Goal: Transaction & Acquisition: Download file/media

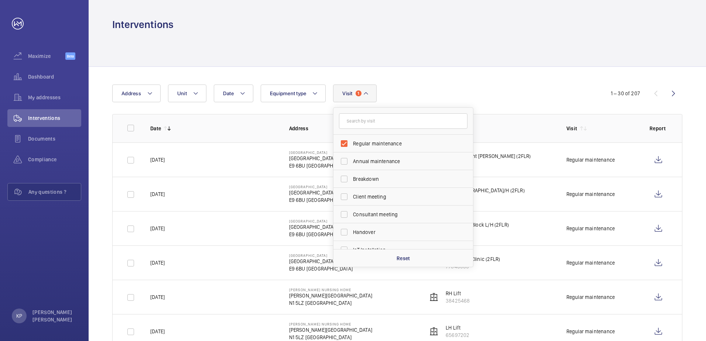
scroll to position [74, 0]
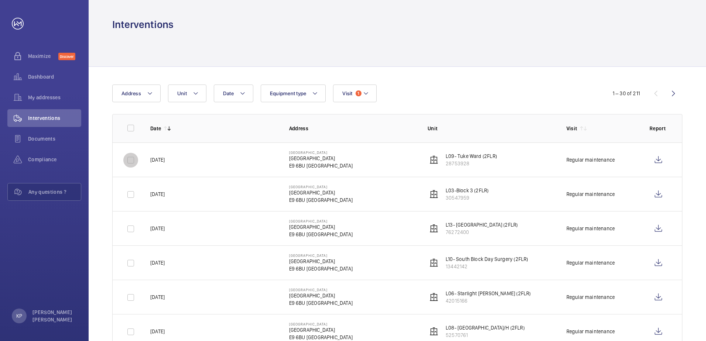
click at [128, 158] on input "checkbox" at bounding box center [130, 160] width 15 height 15
checkbox input "true"
click at [134, 195] on input "checkbox" at bounding box center [130, 194] width 15 height 15
checkbox input "true"
drag, startPoint x: 130, startPoint y: 229, endPoint x: 134, endPoint y: 270, distance: 41.2
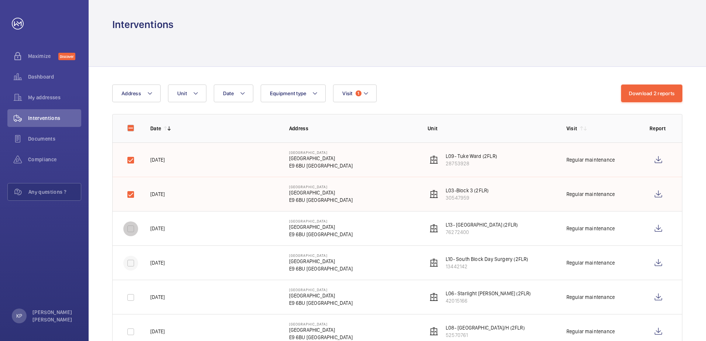
click at [130, 228] on input "checkbox" at bounding box center [130, 229] width 15 height 15
checkbox input "true"
click at [133, 263] on input "checkbox" at bounding box center [130, 263] width 15 height 15
checkbox input "true"
click at [669, 96] on button "Download 4 reports" at bounding box center [652, 94] width 62 height 18
